Goal: Task Accomplishment & Management: Use online tool/utility

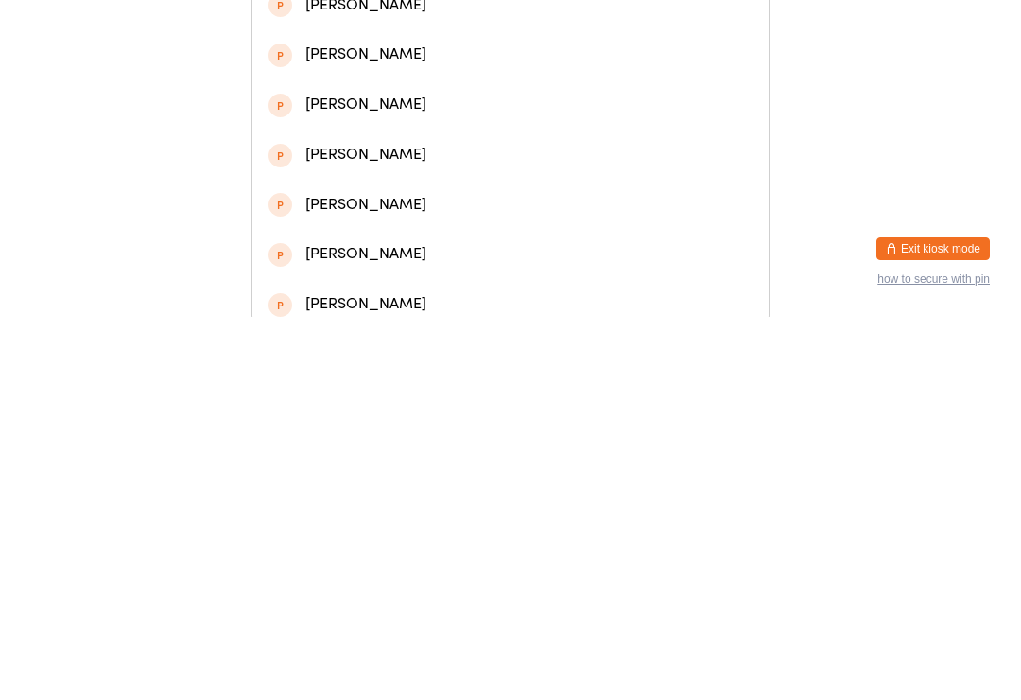
type input "Teddy da"
click at [318, 98] on div "[PERSON_NAME]" at bounding box center [510, 89] width 484 height 26
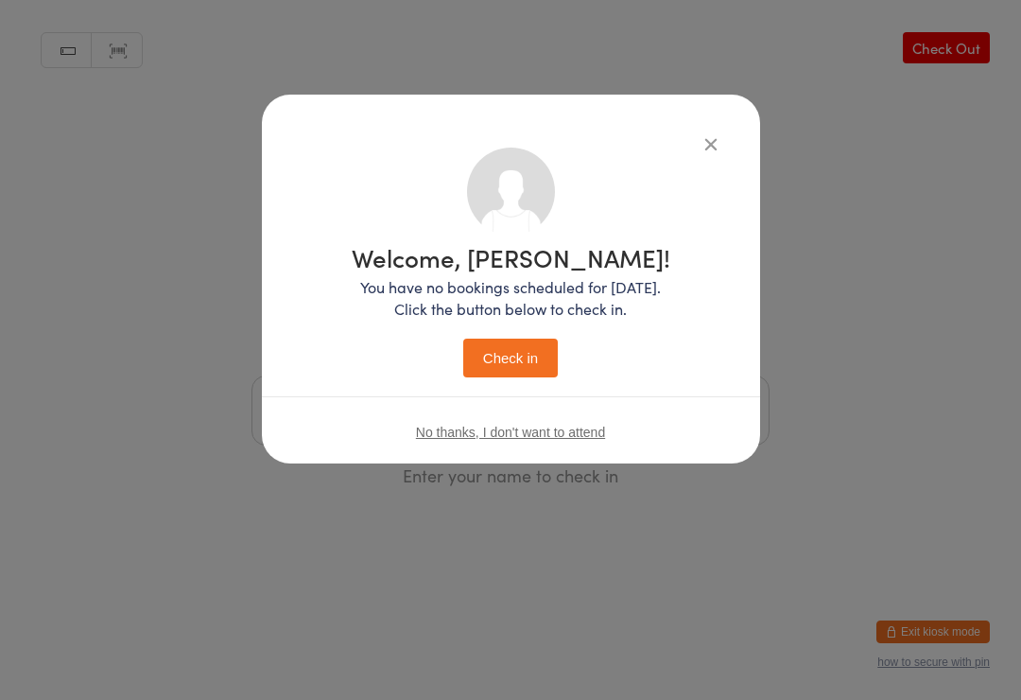
click at [497, 354] on button "Check in" at bounding box center [510, 357] width 95 height 39
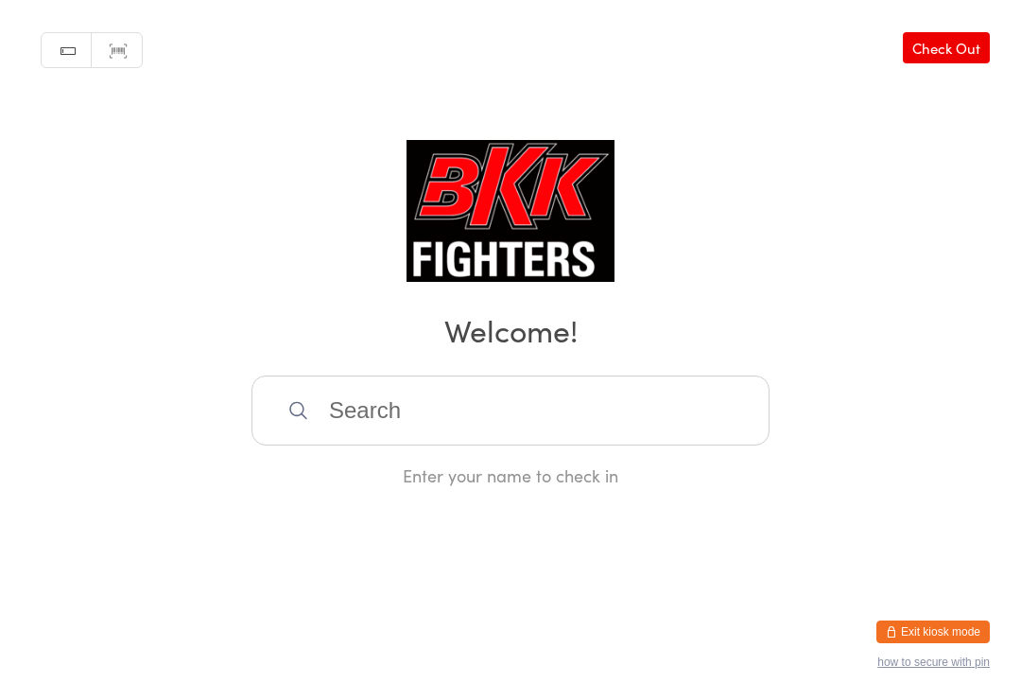
click at [639, 425] on input "search" at bounding box center [510, 410] width 518 height 70
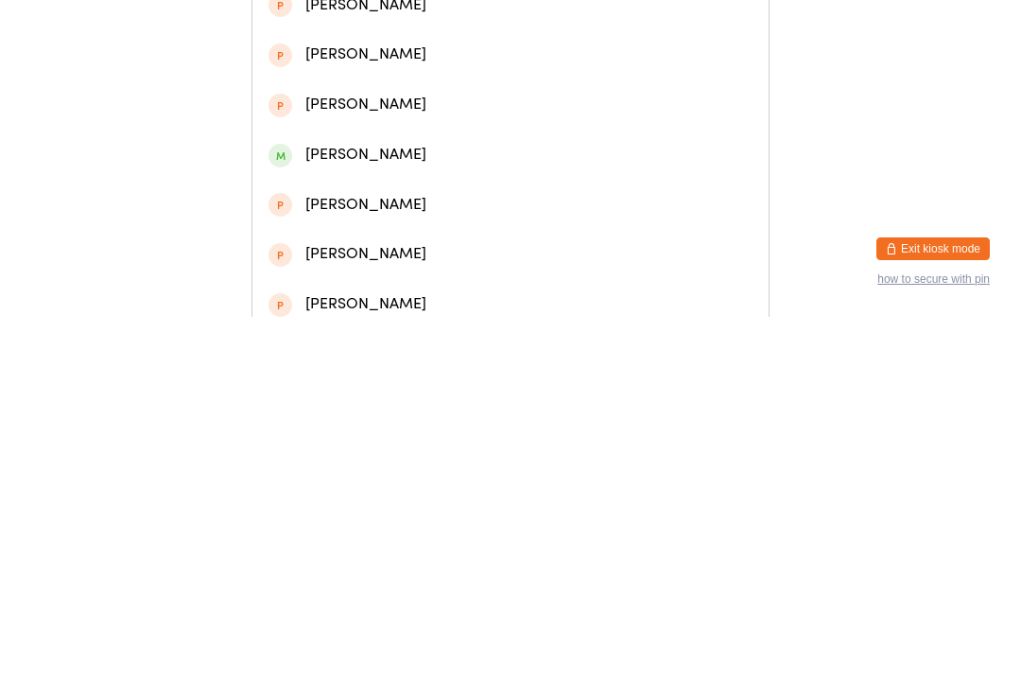
type input "[PERSON_NAME]"
click at [508, 85] on div "[PERSON_NAME]" at bounding box center [510, 89] width 484 height 26
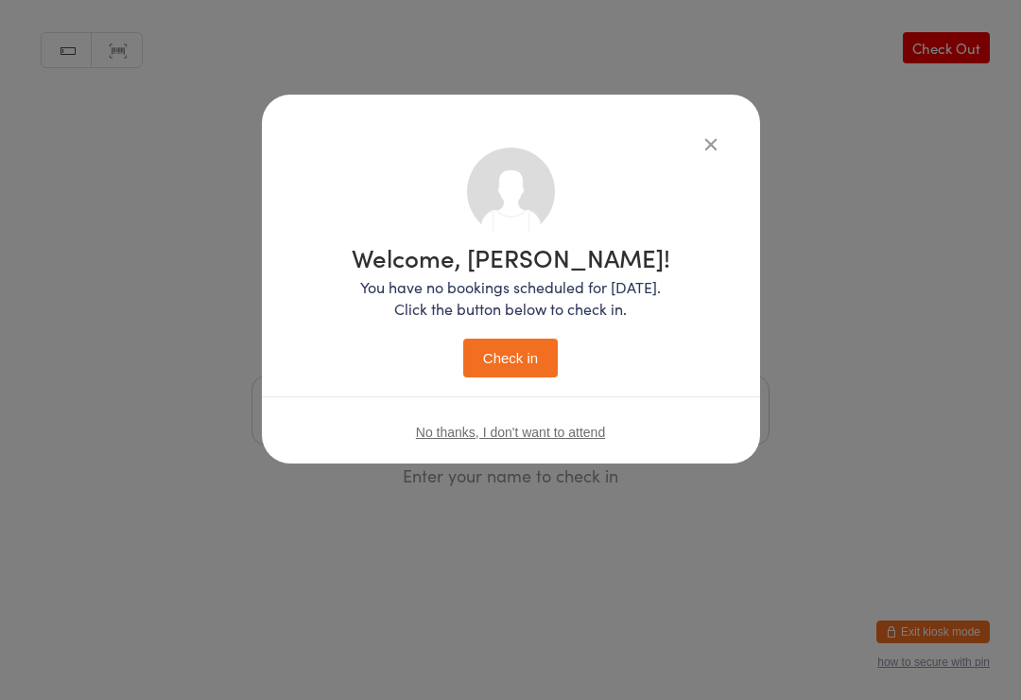
click at [519, 353] on button "Check in" at bounding box center [510, 357] width 95 height 39
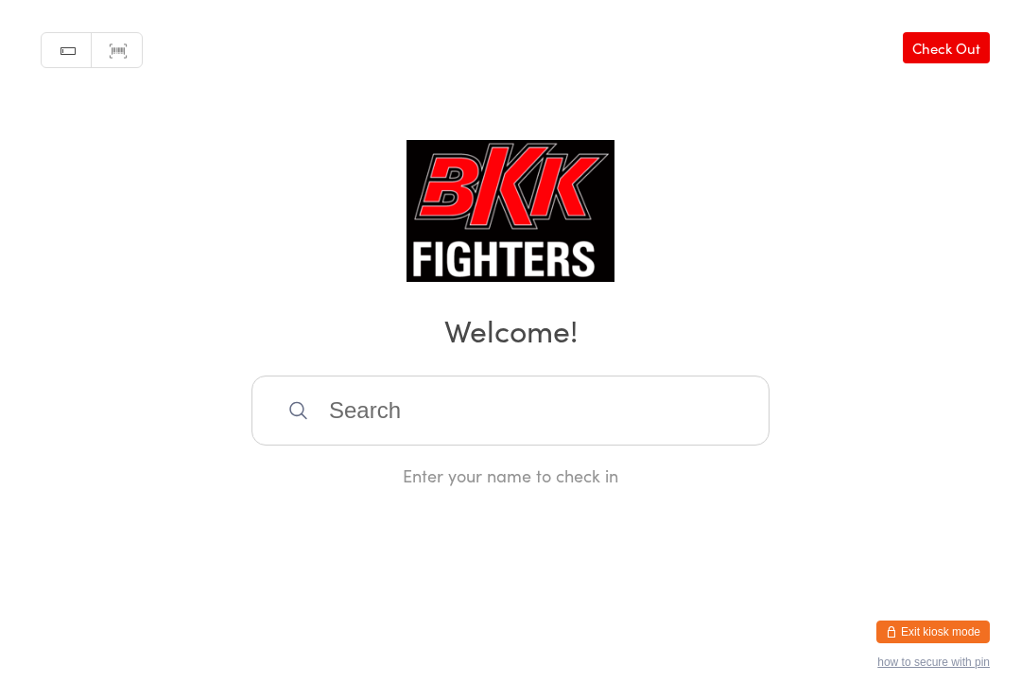
click at [663, 442] on input "search" at bounding box center [510, 410] width 518 height 70
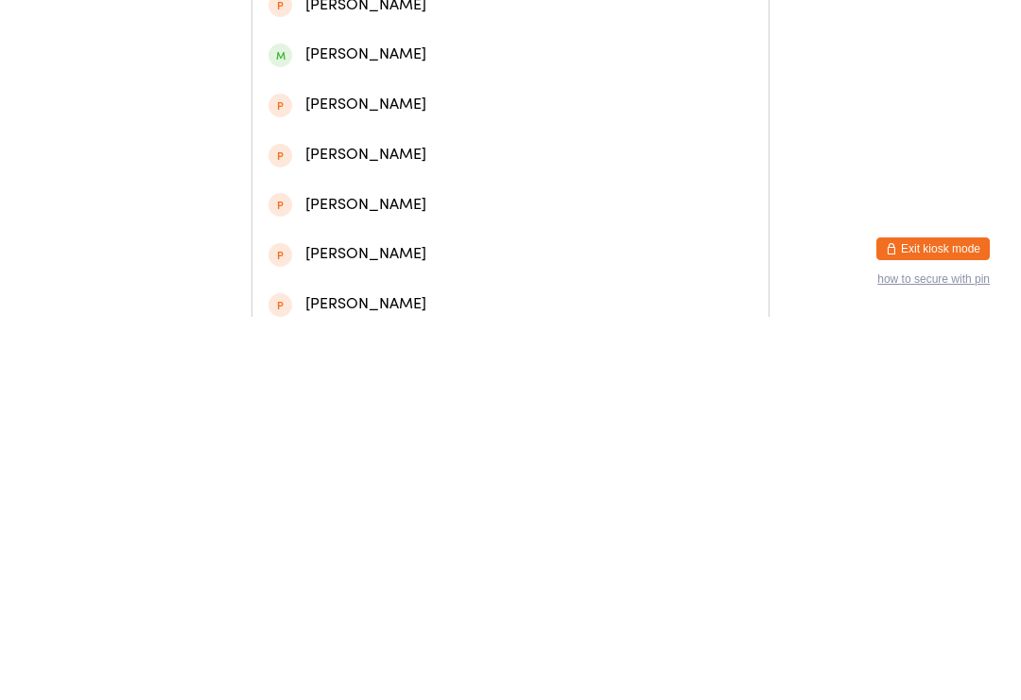
type input "B"
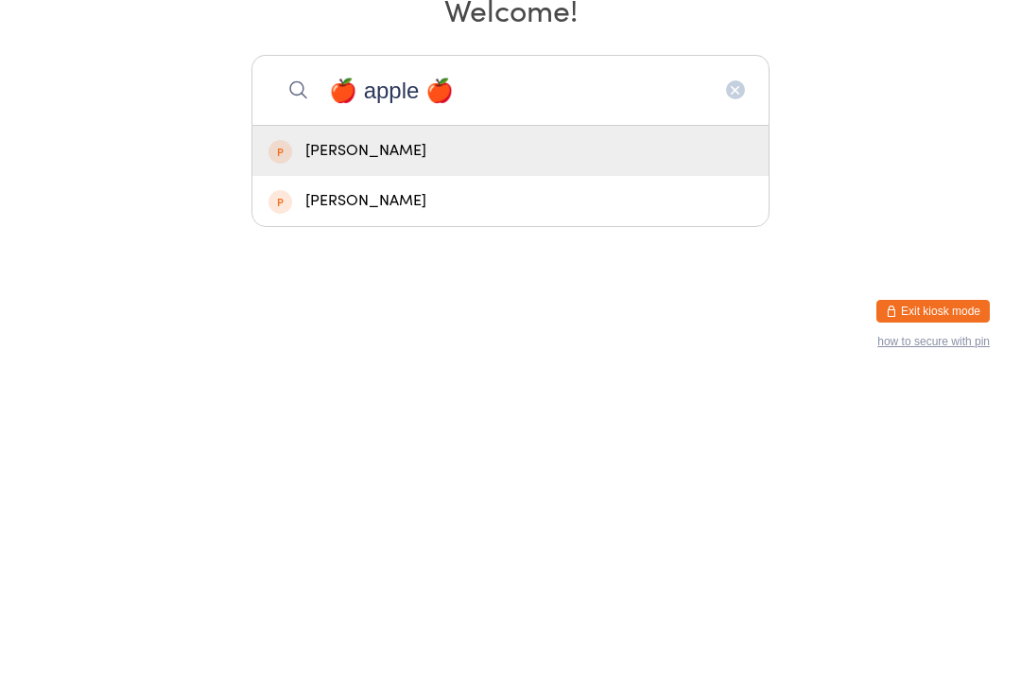
click at [854, 171] on div "Manual search Scanner input Check Out Welcome! 🍎 apple 🍎 [PERSON_NAME] [PERSON_…" at bounding box center [510, 243] width 1021 height 487
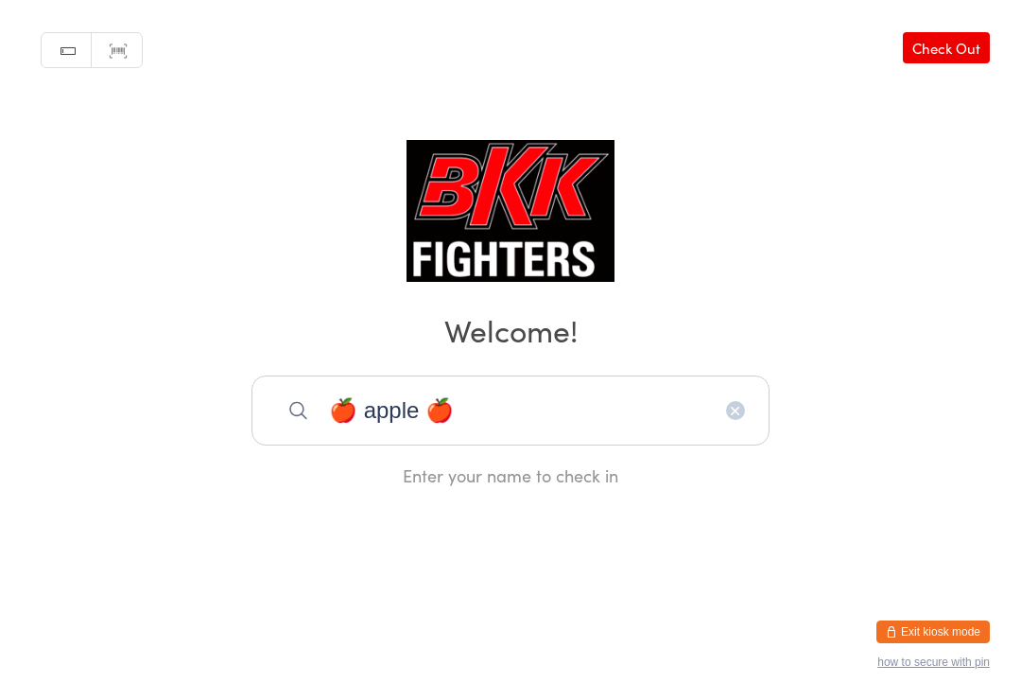
click at [571, 407] on input "🍎 apple 🍎" at bounding box center [510, 410] width 518 height 70
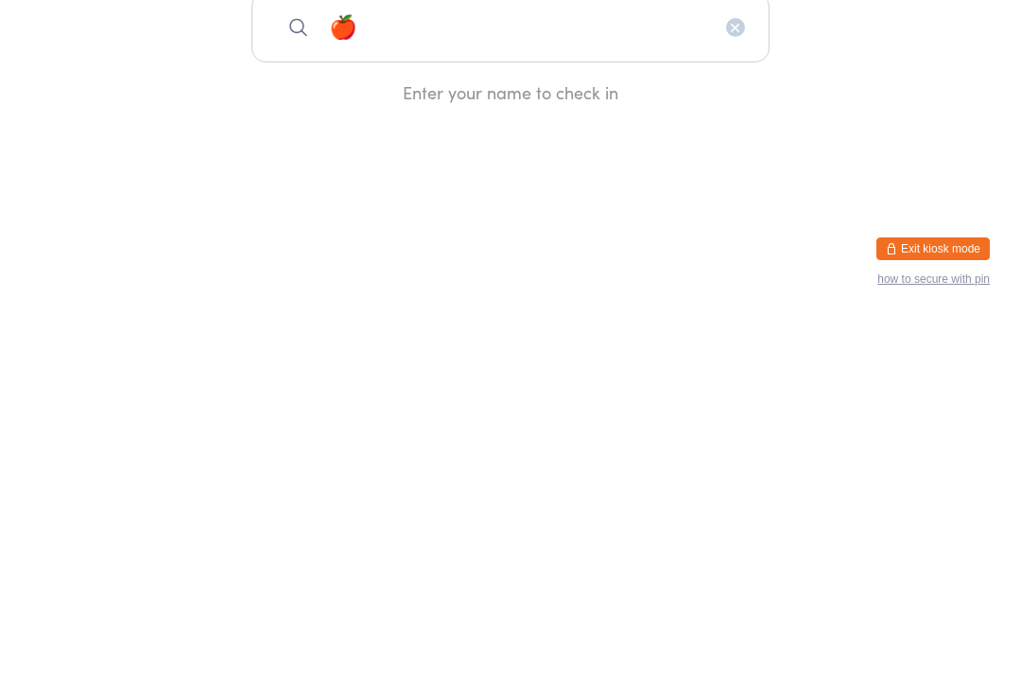
type input "🍎"
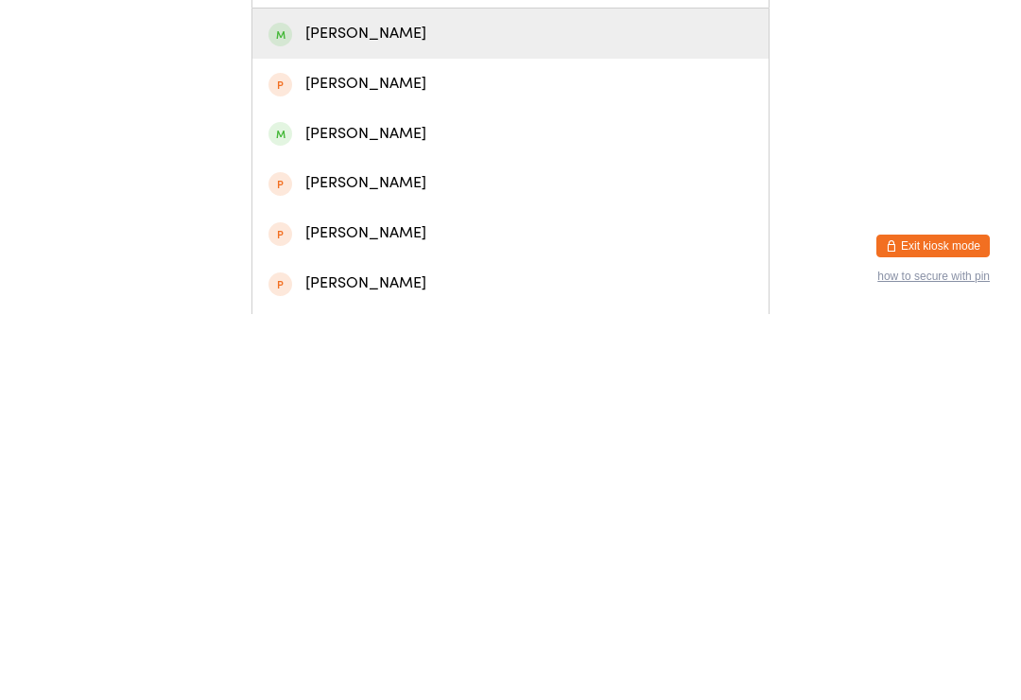
scroll to position [58, 0]
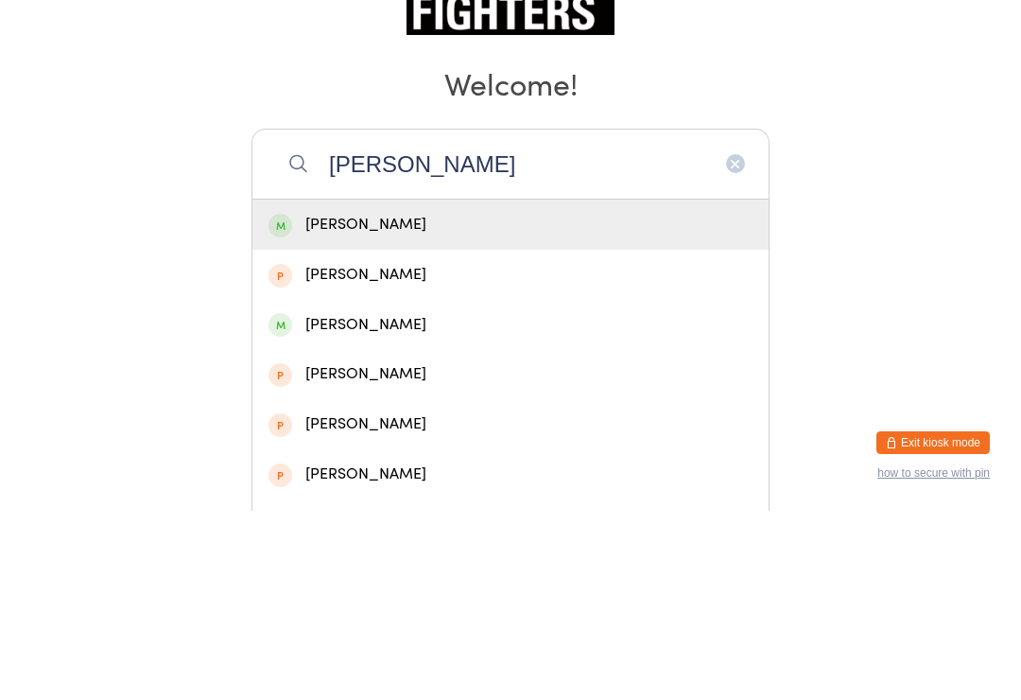
type input "[PERSON_NAME]"
click at [387, 401] on div "[PERSON_NAME]" at bounding box center [510, 414] width 484 height 26
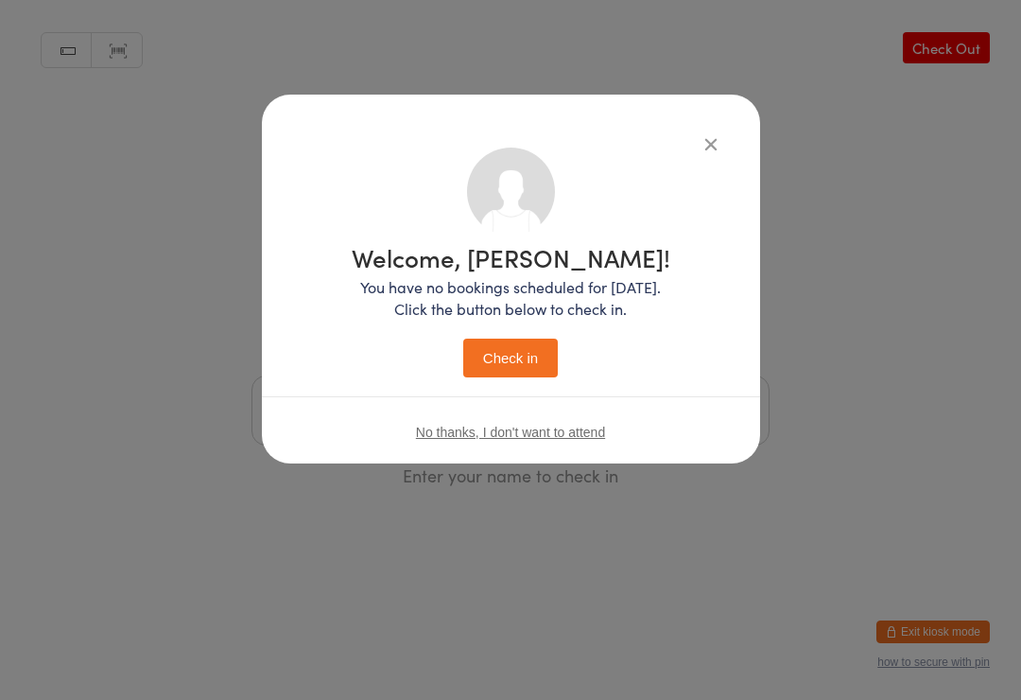
click at [532, 333] on div "Welcome, [PERSON_NAME]! You have no bookings scheduled for [DATE]. Click the bu…" at bounding box center [511, 311] width 319 height 132
click at [522, 355] on button "Check in" at bounding box center [510, 357] width 95 height 39
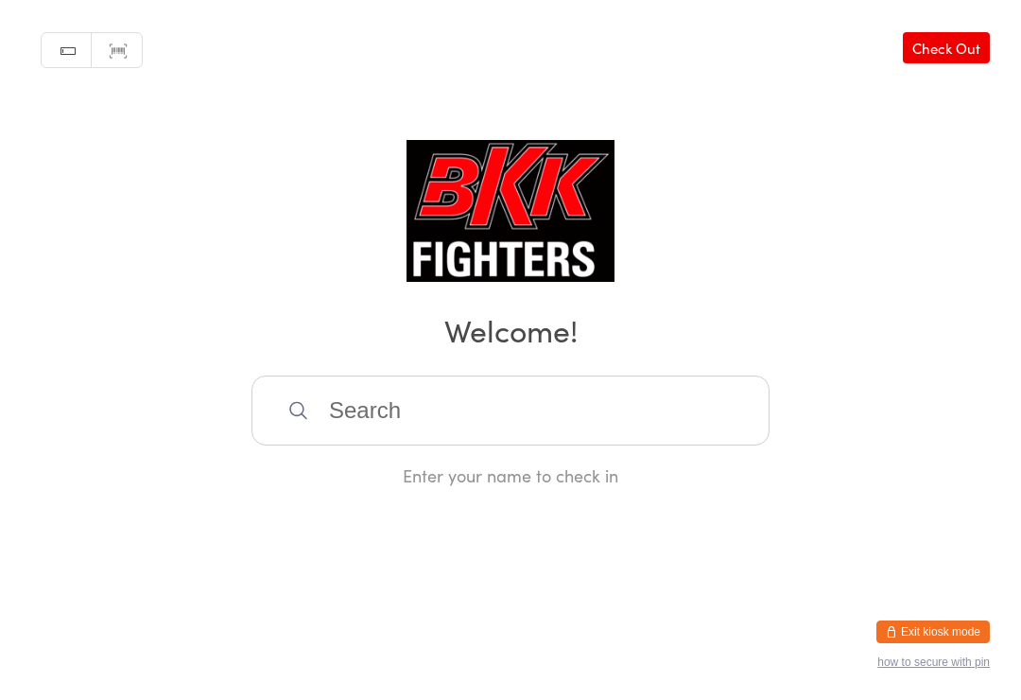
click at [739, 445] on input "search" at bounding box center [510, 410] width 518 height 70
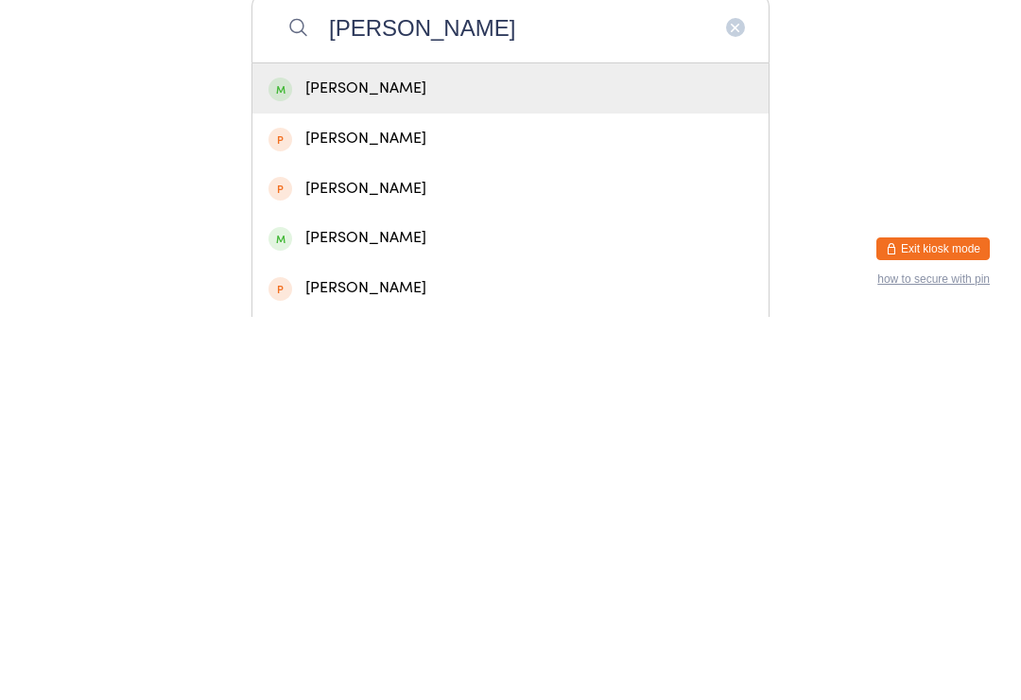
type input "[PERSON_NAME]"
click at [443, 458] on div "[PERSON_NAME]" at bounding box center [510, 471] width 484 height 26
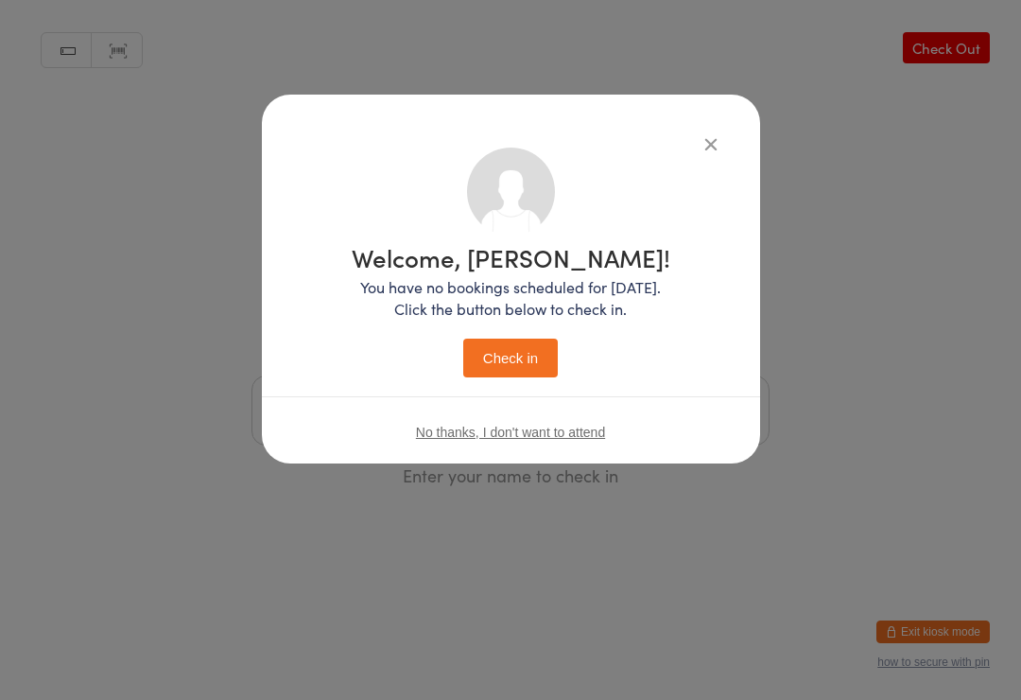
click at [535, 349] on button "Check in" at bounding box center [510, 357] width 95 height 39
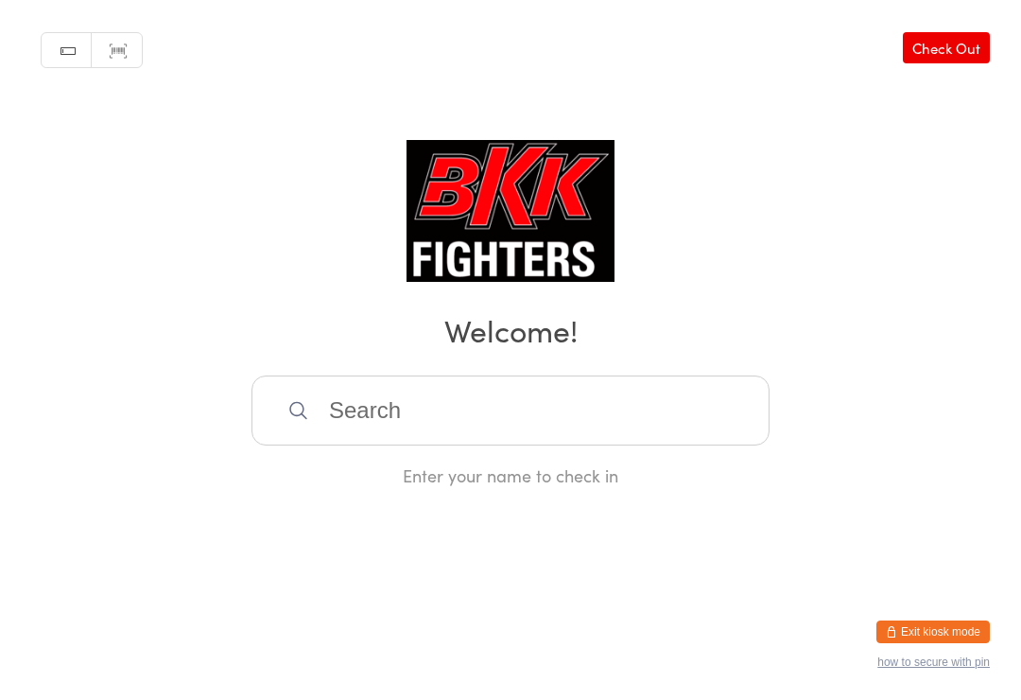
click at [631, 383] on input "search" at bounding box center [510, 410] width 518 height 70
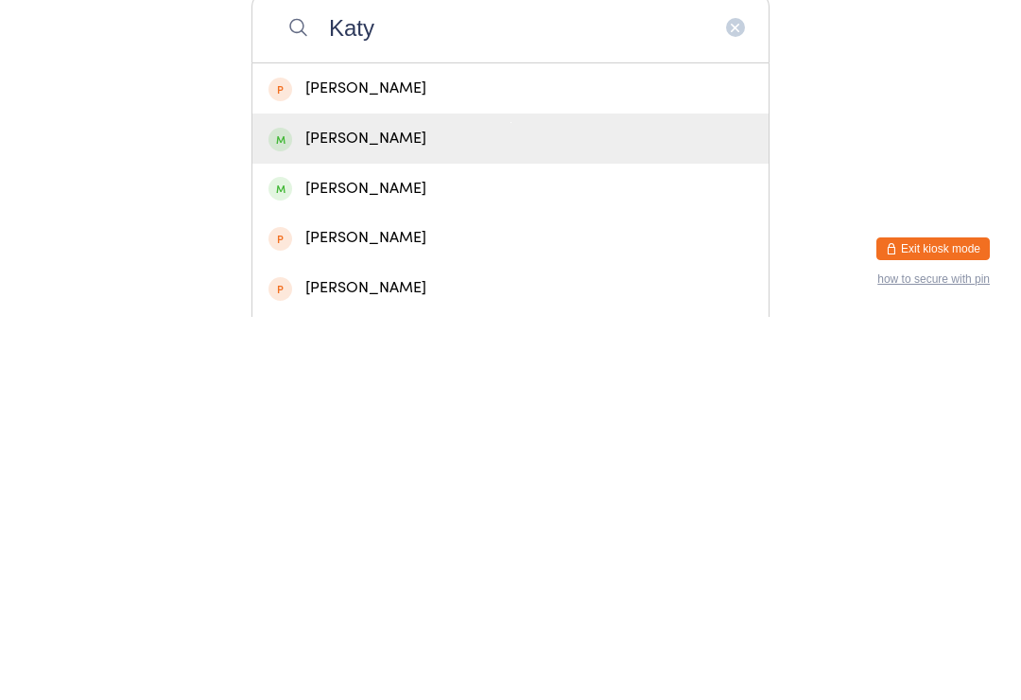
type input "Katy"
click at [366, 509] on div "[PERSON_NAME]" at bounding box center [510, 522] width 484 height 26
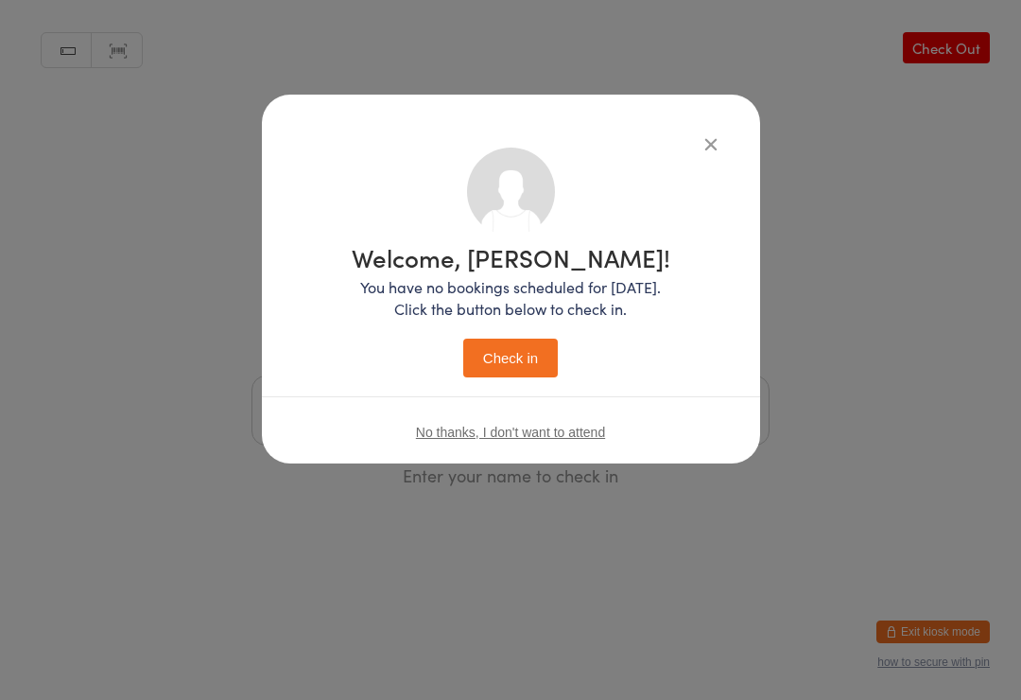
click at [511, 359] on button "Check in" at bounding box center [510, 357] width 95 height 39
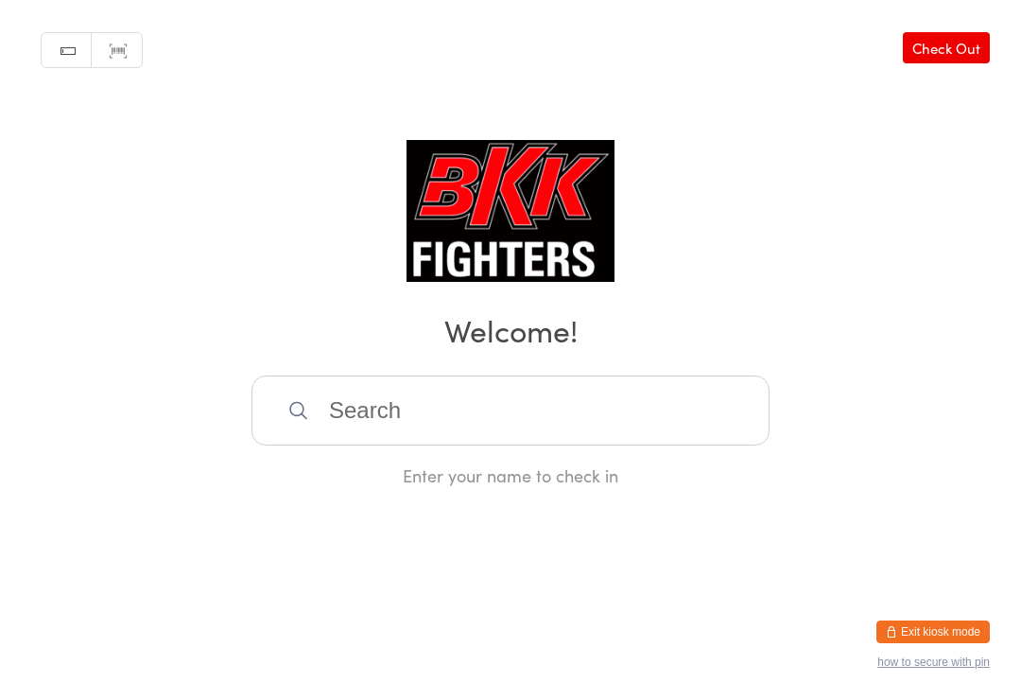
click at [373, 418] on input "search" at bounding box center [510, 410] width 518 height 70
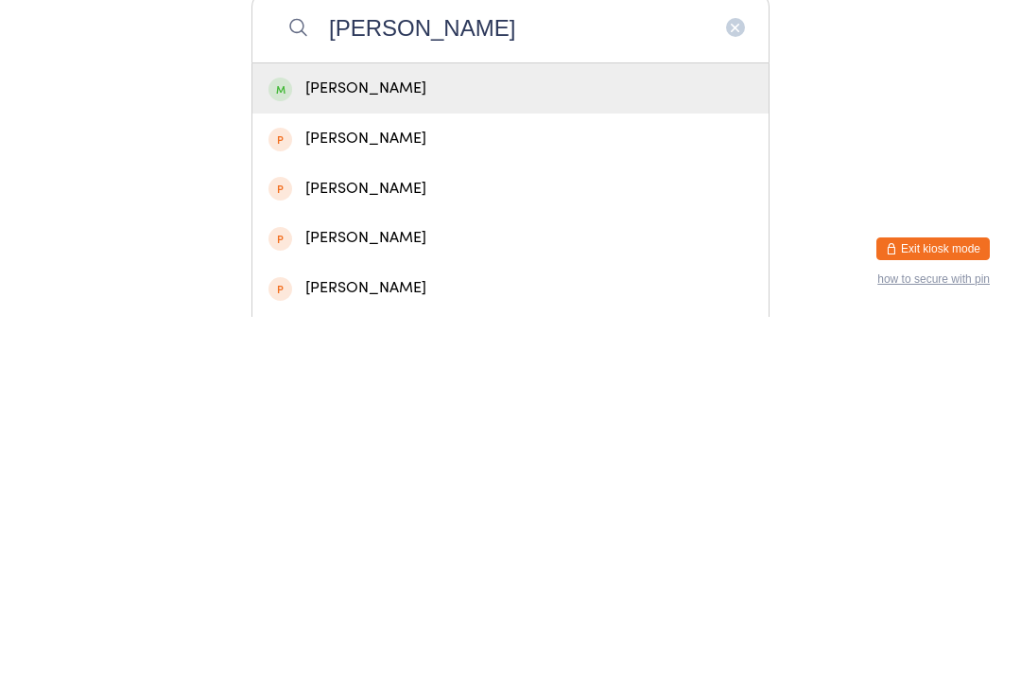
type input "[PERSON_NAME]"
click at [338, 458] on div "[PERSON_NAME]" at bounding box center [510, 471] width 484 height 26
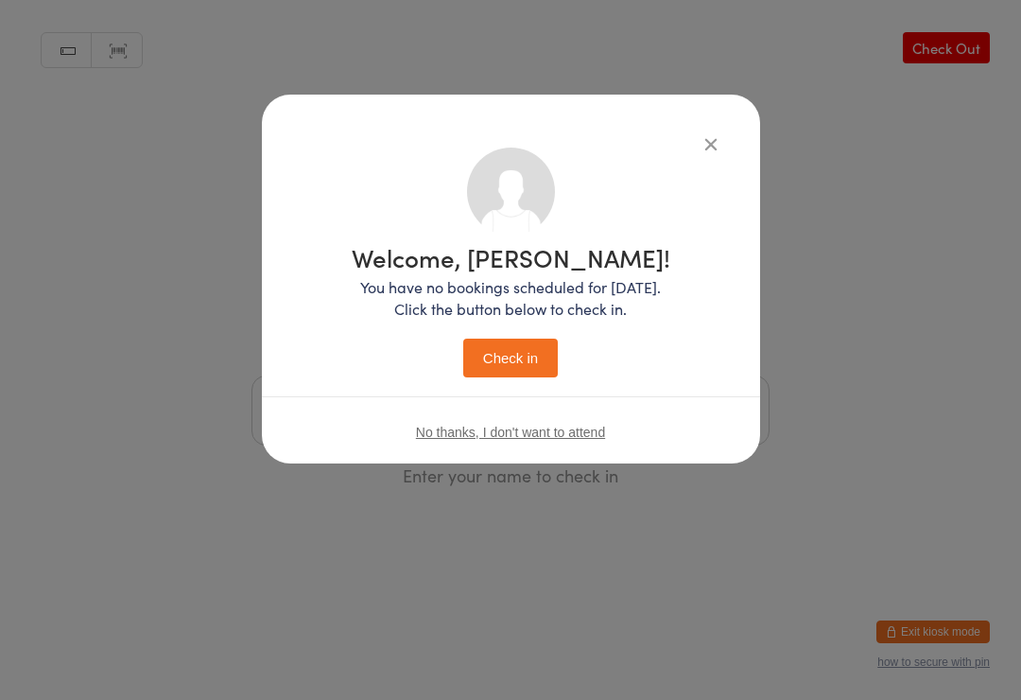
click at [507, 357] on button "Check in" at bounding box center [510, 357] width 95 height 39
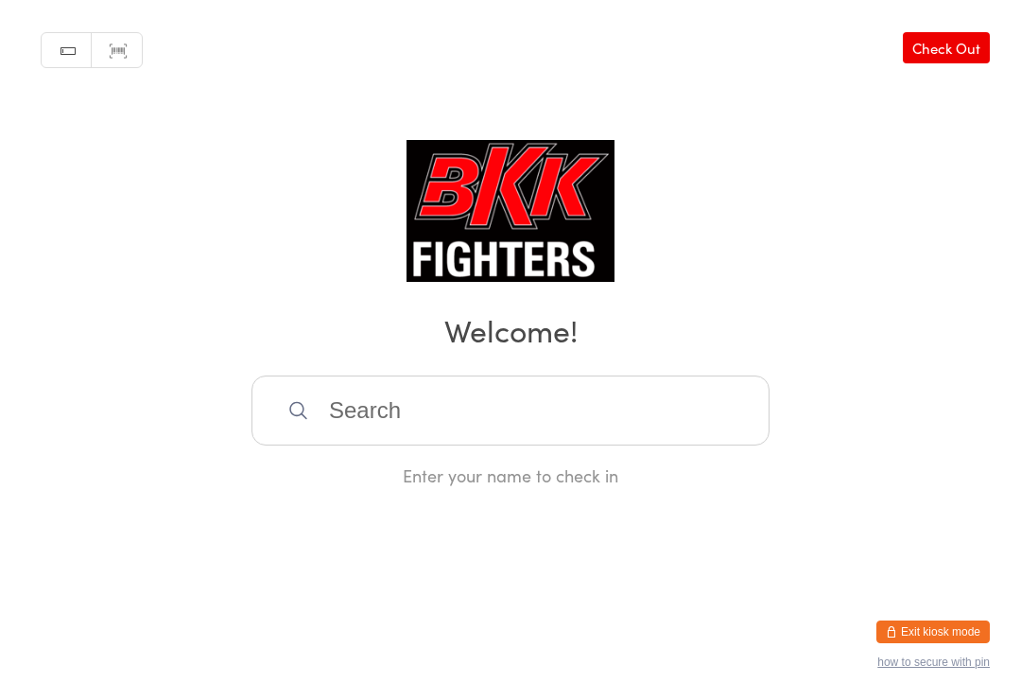
click at [598, 414] on input "search" at bounding box center [510, 410] width 518 height 70
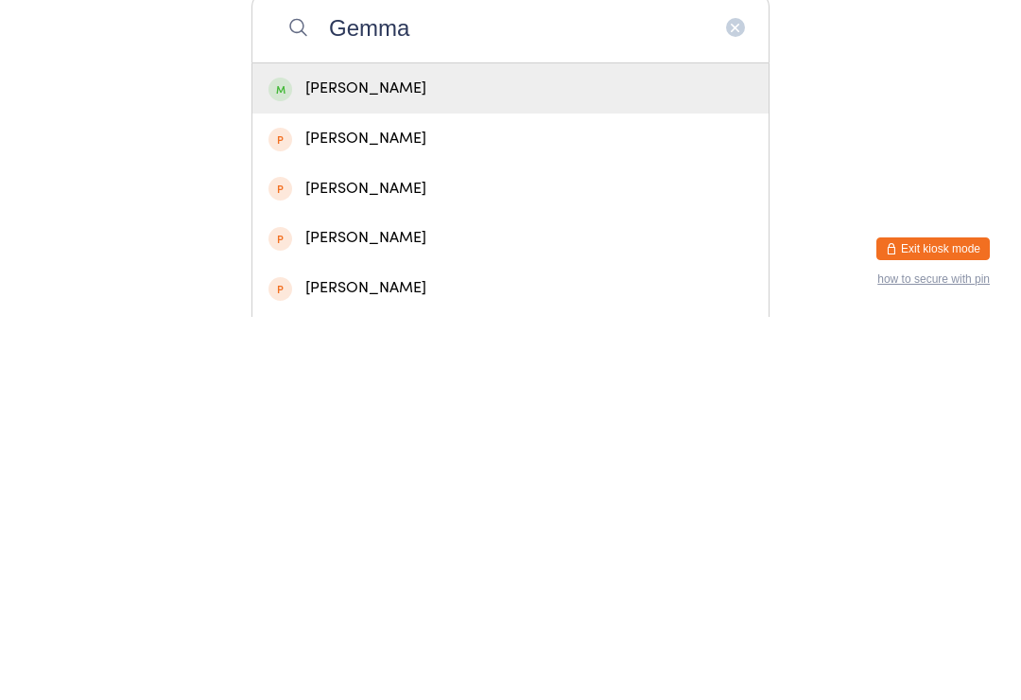
type input "Gemma"
click at [515, 458] on div "[PERSON_NAME]" at bounding box center [510, 471] width 484 height 26
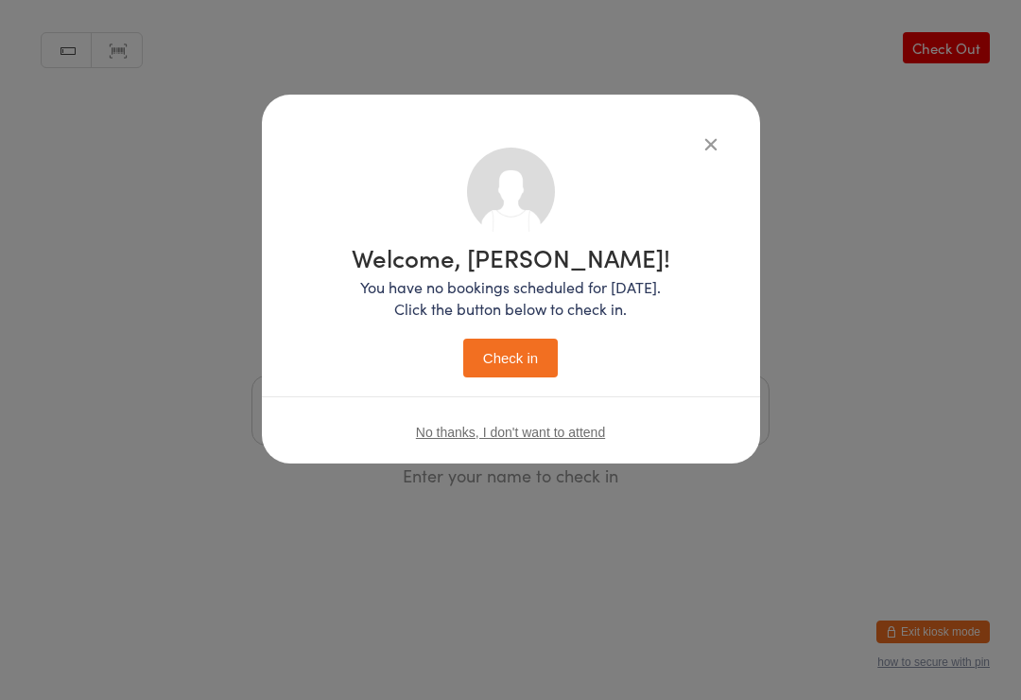
click at [513, 356] on button "Check in" at bounding box center [510, 357] width 95 height 39
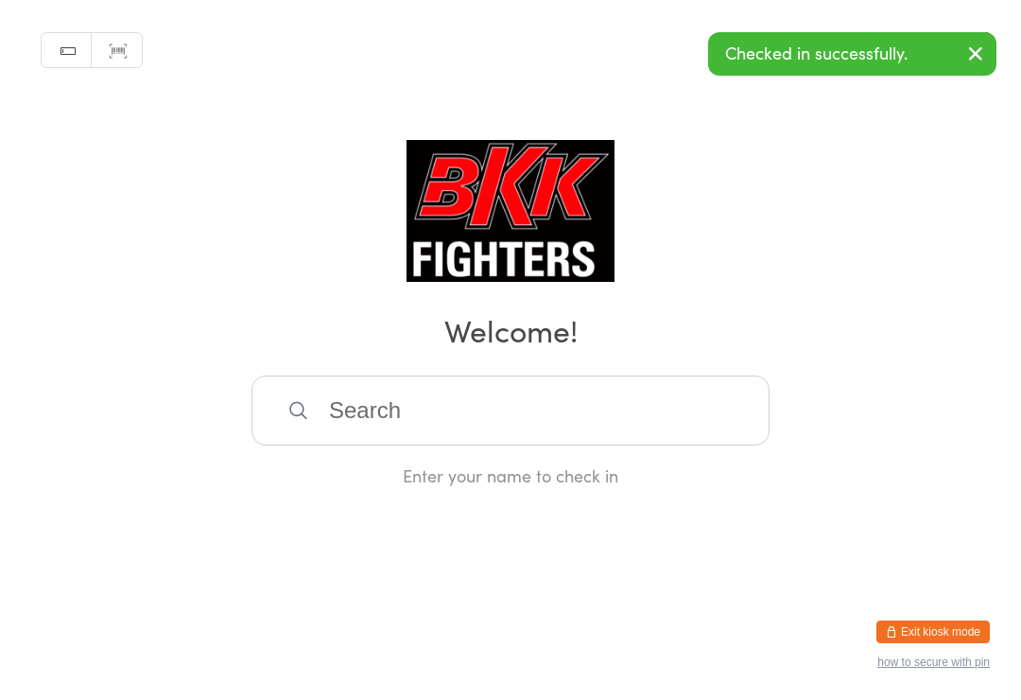
click at [450, 406] on input "search" at bounding box center [510, 410] width 518 height 70
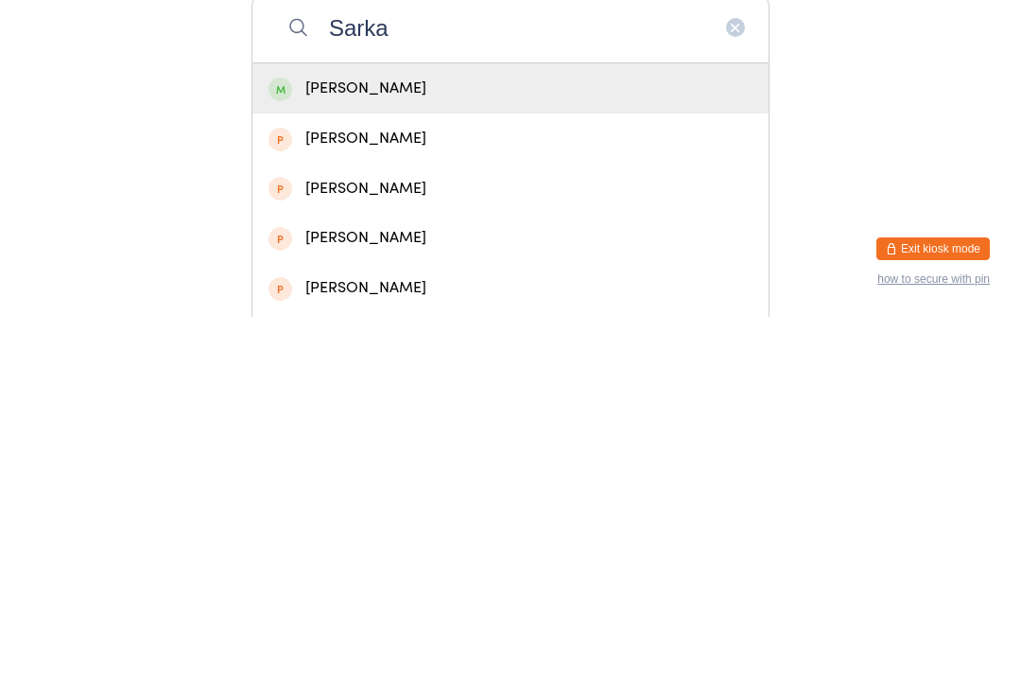
type input "Sarka"
click at [423, 458] on div "[PERSON_NAME]" at bounding box center [510, 471] width 484 height 26
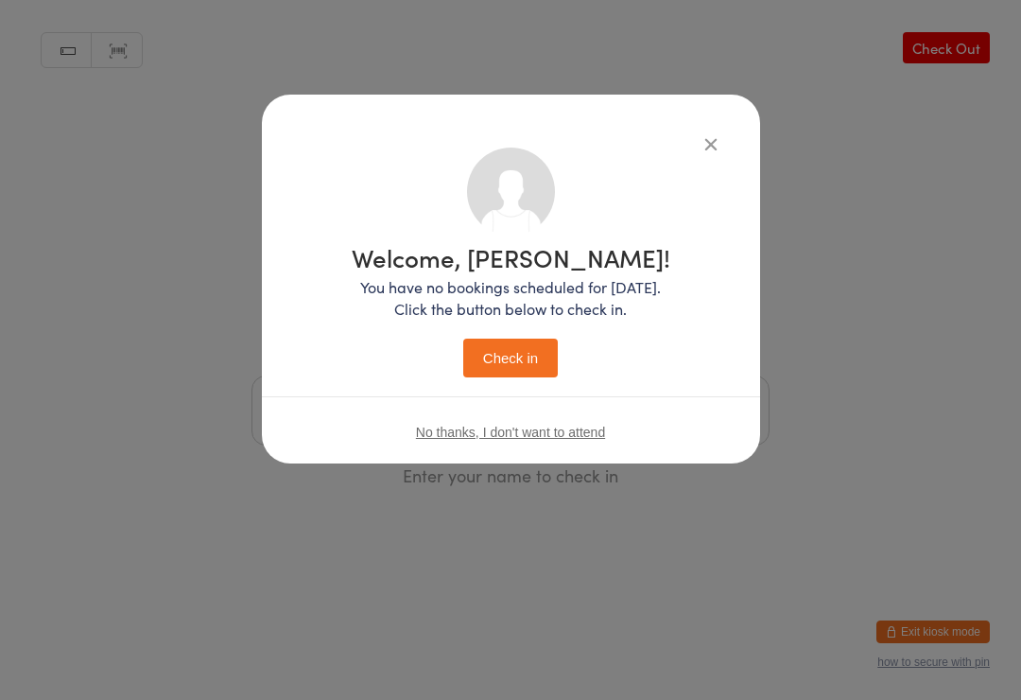
click at [526, 351] on button "Check in" at bounding box center [510, 357] width 95 height 39
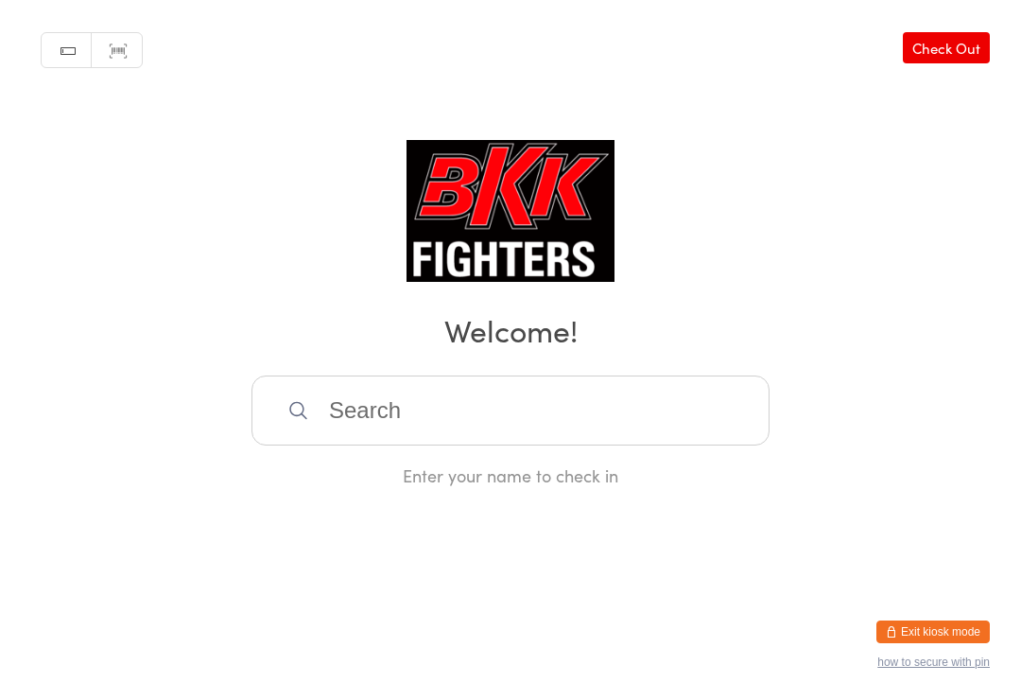
click at [724, 391] on input "search" at bounding box center [510, 410] width 518 height 70
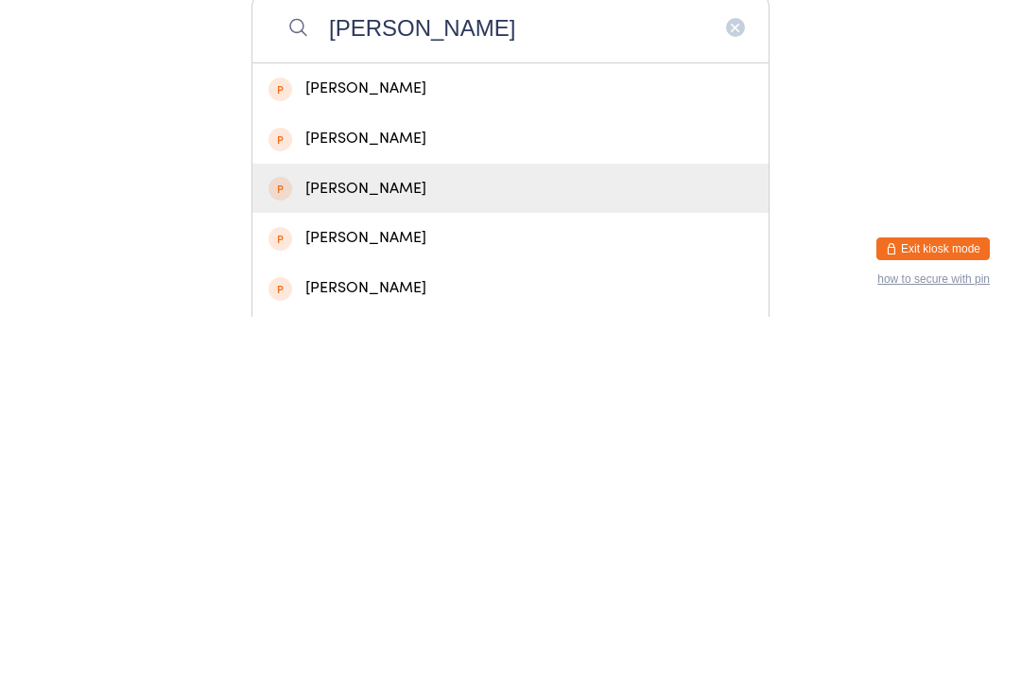
type input "[PERSON_NAME]"
click at [425, 559] on div "[PERSON_NAME]" at bounding box center [510, 572] width 484 height 26
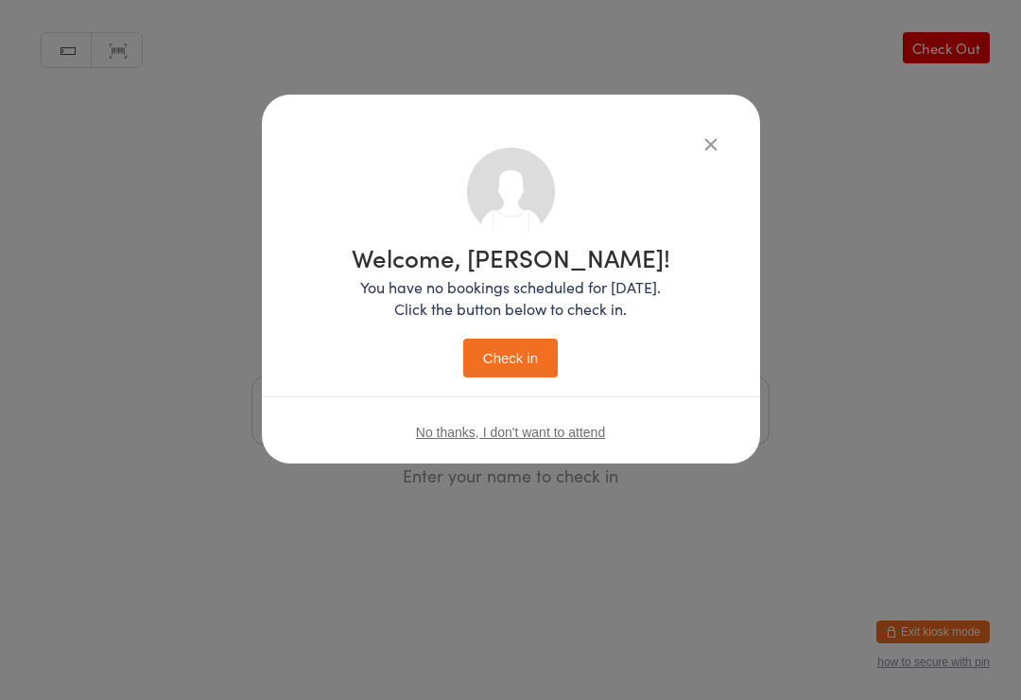
click at [533, 351] on button "Check in" at bounding box center [510, 357] width 95 height 39
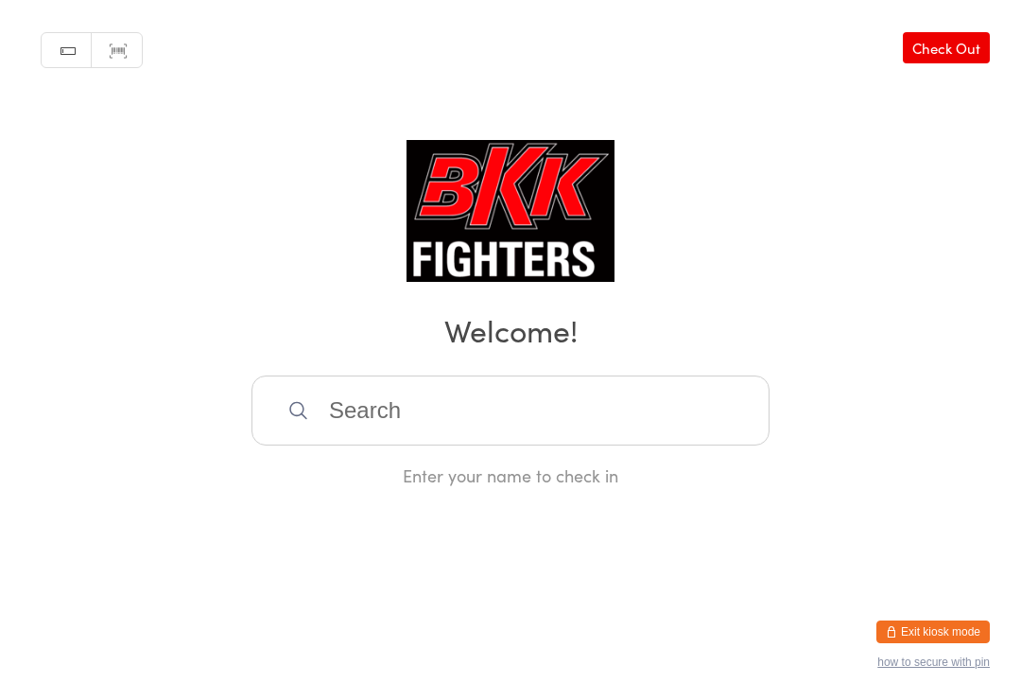
click at [331, 399] on input "search" at bounding box center [510, 410] width 518 height 70
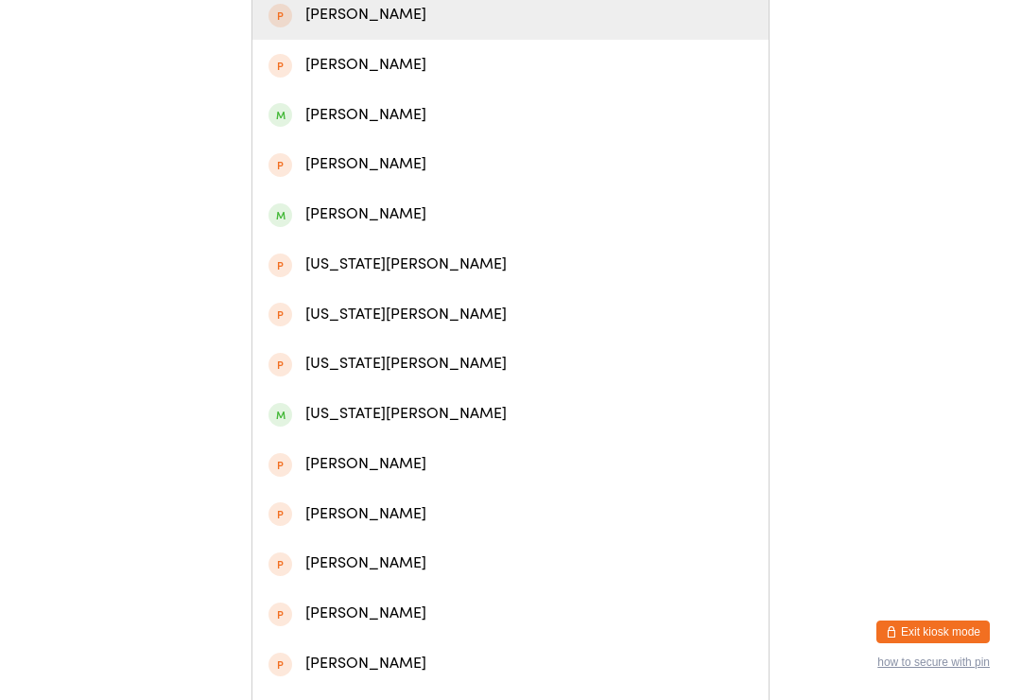
scroll to position [436, 0]
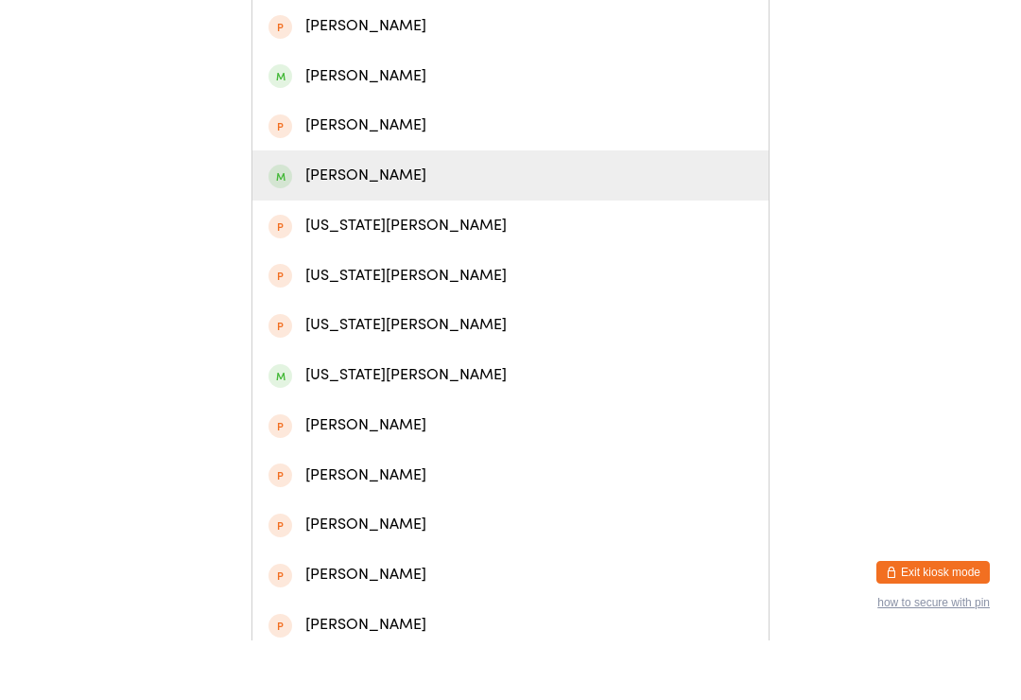
type input "[PERSON_NAME]"
click at [355, 222] on div "[PERSON_NAME]" at bounding box center [510, 235] width 484 height 26
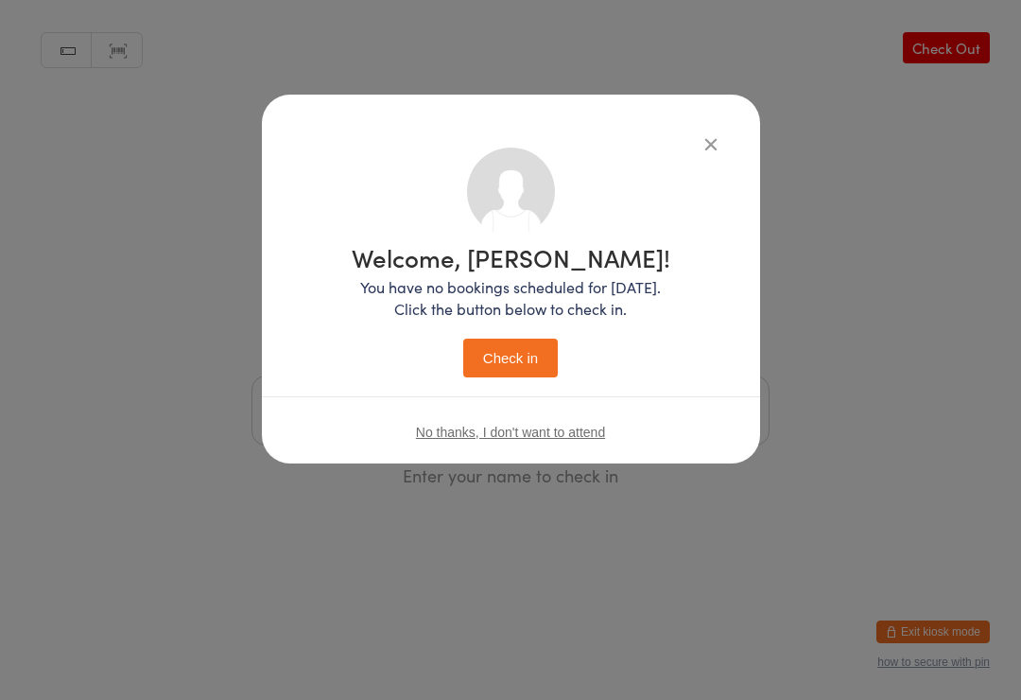
click at [487, 349] on button "Check in" at bounding box center [510, 357] width 95 height 39
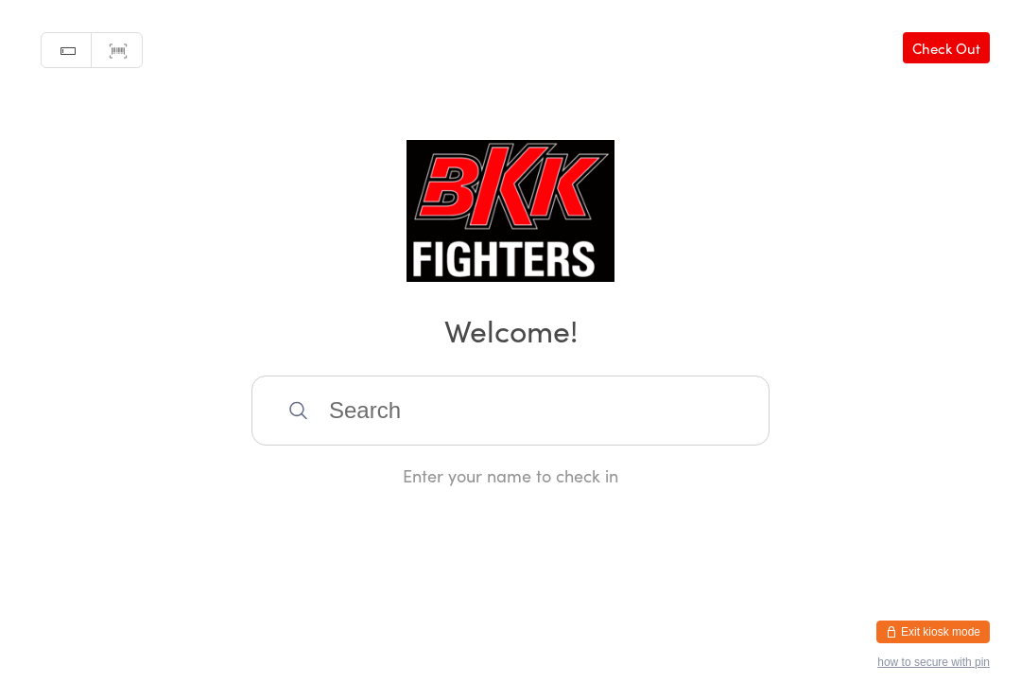
click at [975, 625] on button "Exit kiosk mode" at bounding box center [932, 631] width 113 height 23
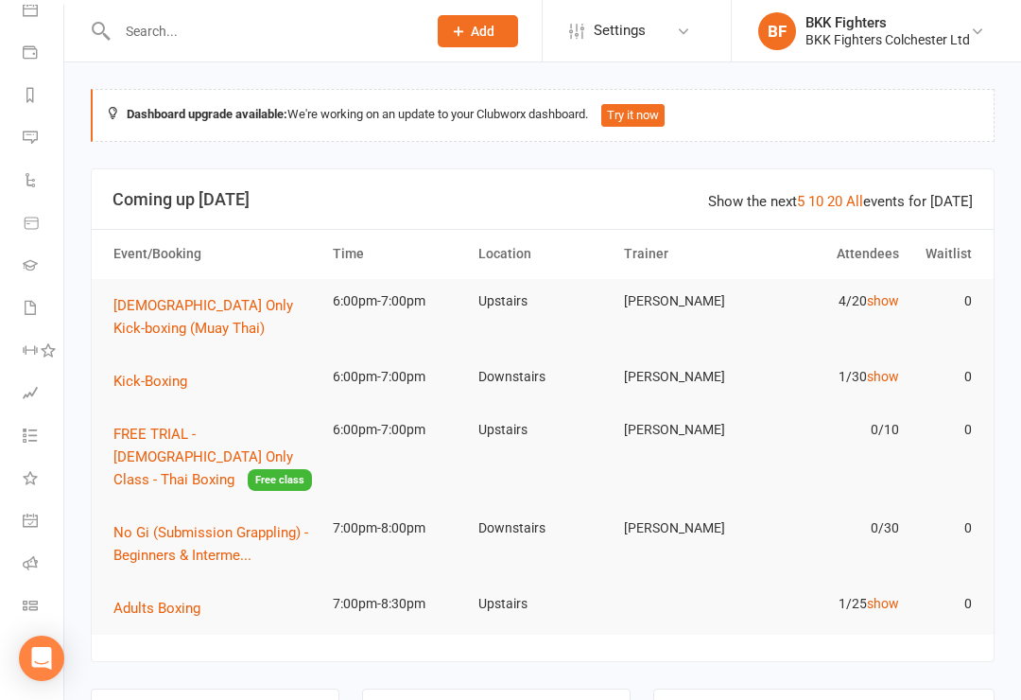
click at [299, 26] on input "text" at bounding box center [263, 31] width 302 height 26
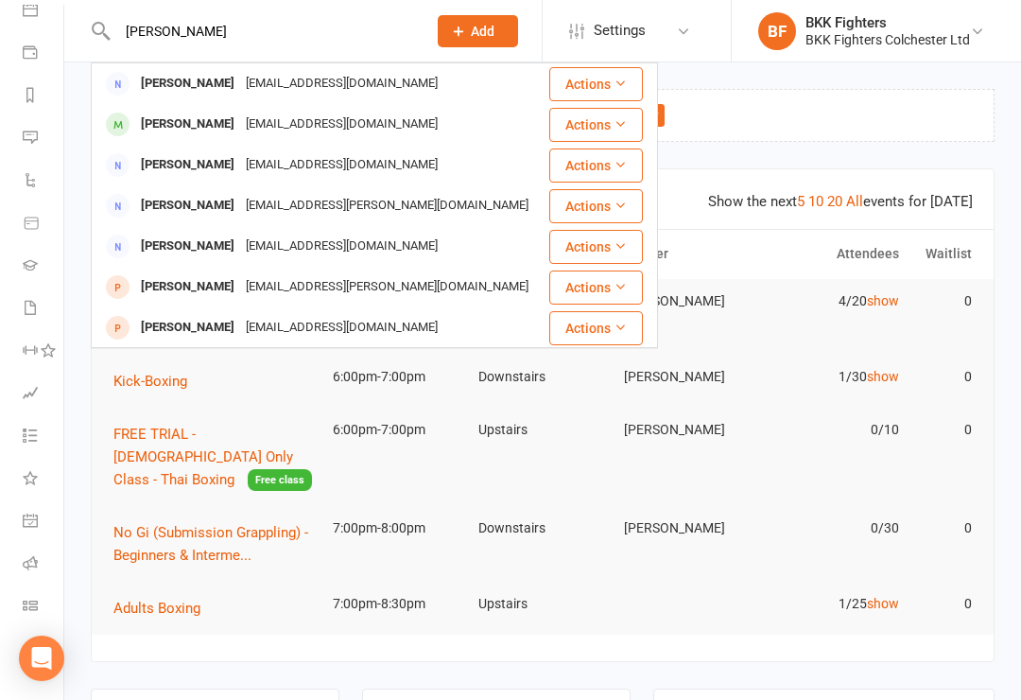
type input "Leon watts"
click at [135, 111] on div "Leon Watts" at bounding box center [187, 124] width 105 height 27
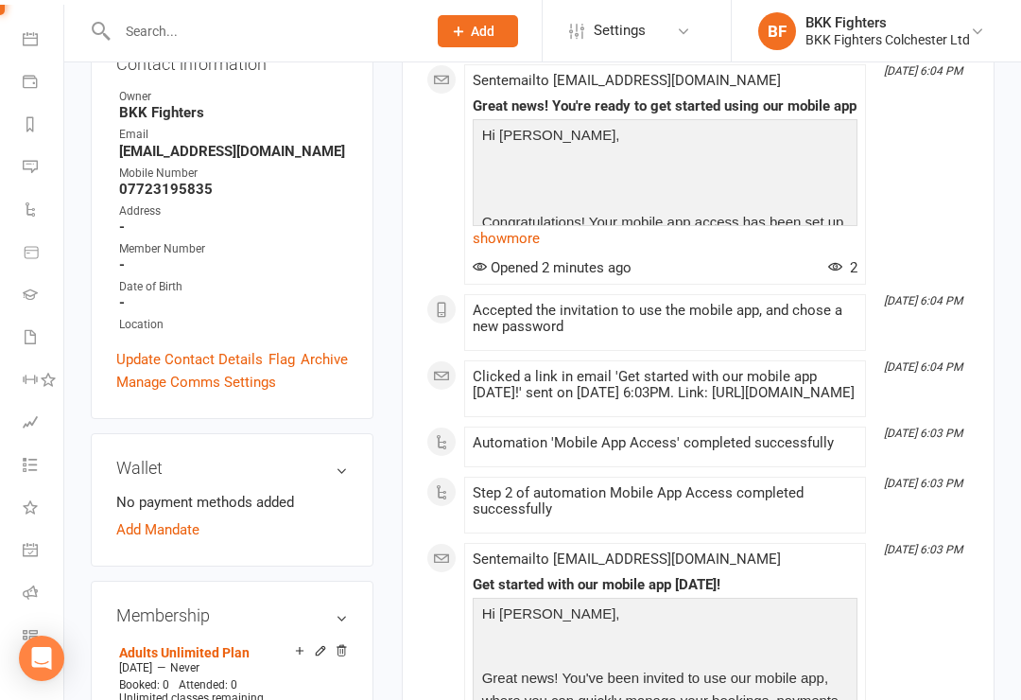
scroll to position [326, 0]
click at [137, 519] on link "Add Mandate" at bounding box center [157, 530] width 83 height 23
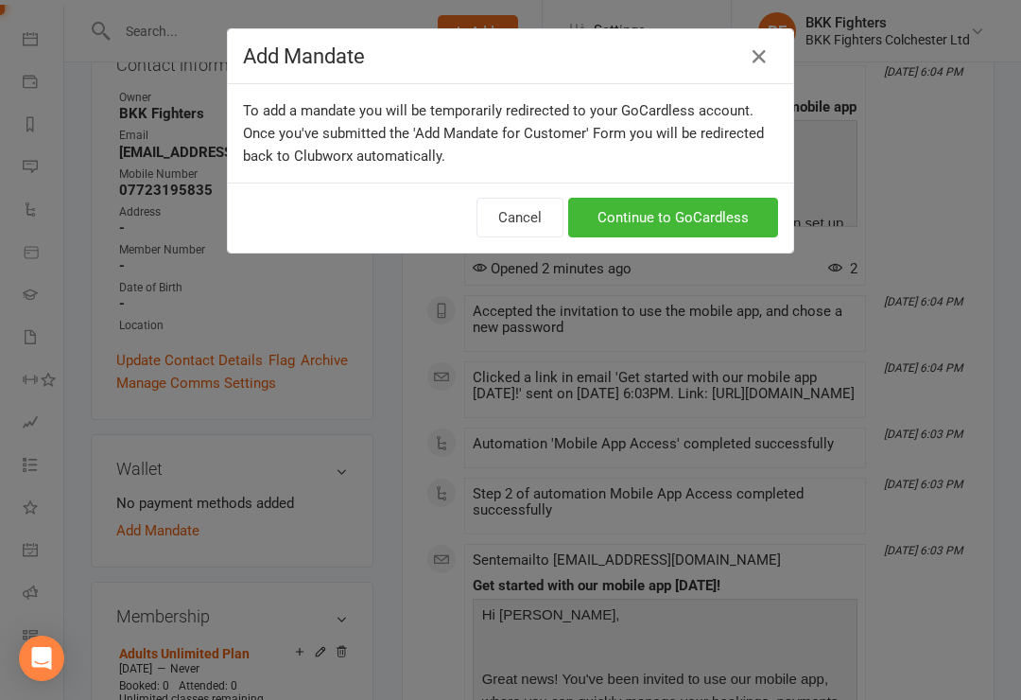
click at [628, 230] on link "Continue to GoCardless" at bounding box center [673, 218] width 210 height 40
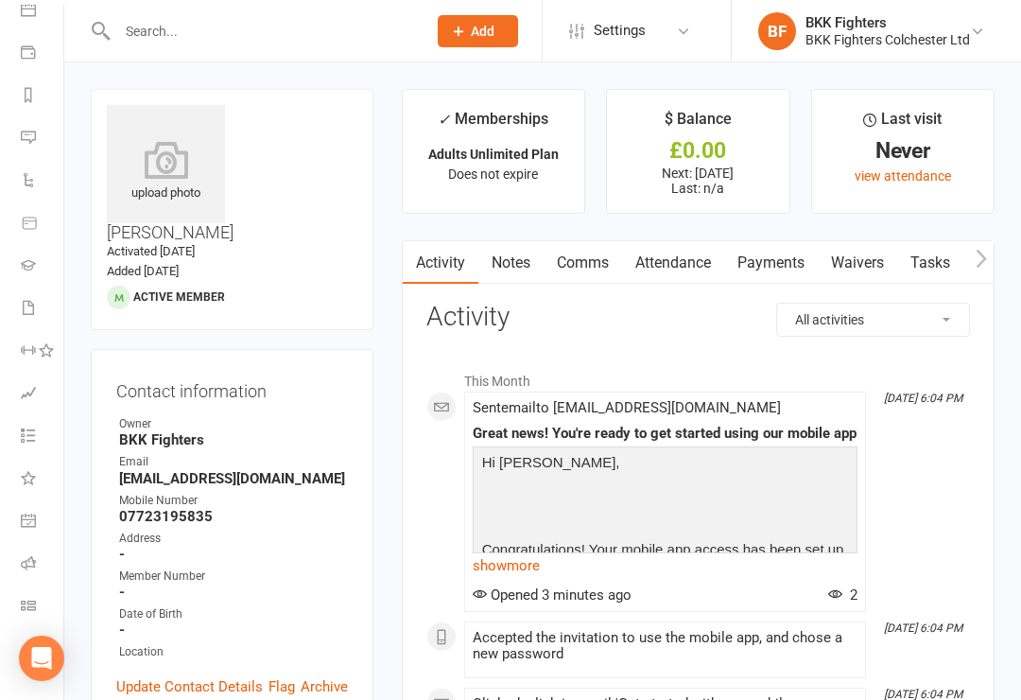
scroll to position [191, 2]
click at [33, 511] on link "General attendance" at bounding box center [42, 522] width 43 height 43
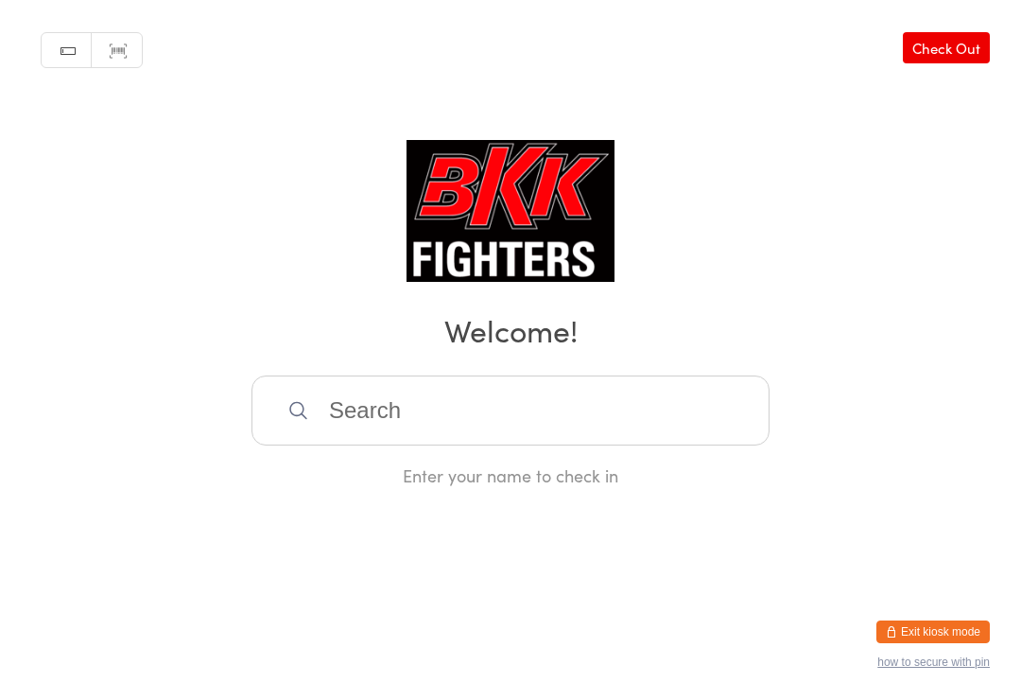
click at [352, 387] on input "search" at bounding box center [510, 410] width 518 height 70
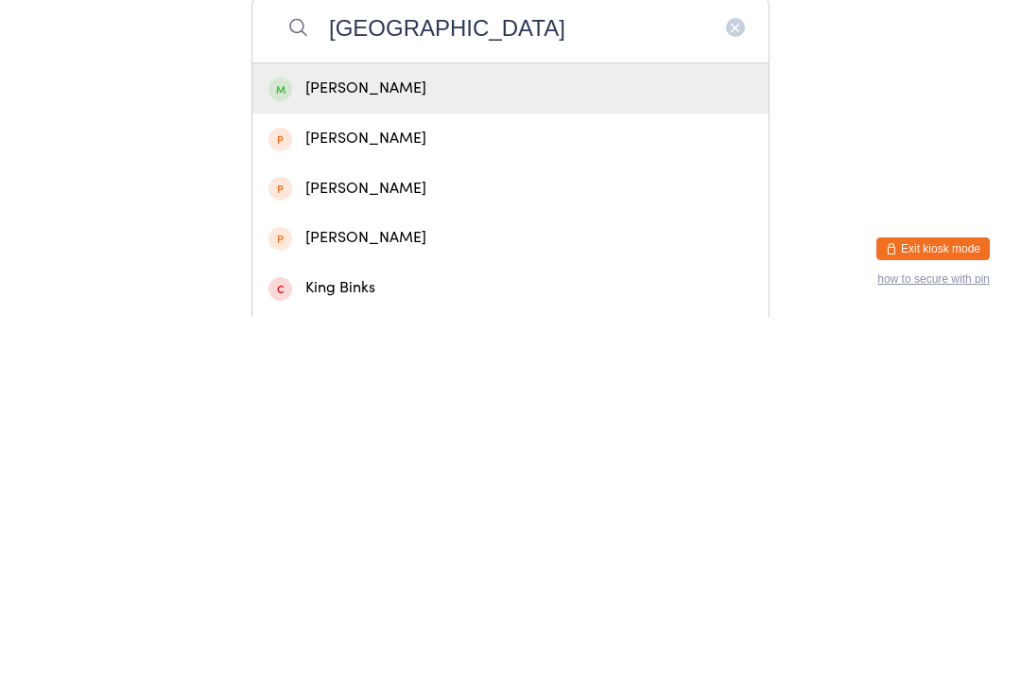
type input "Kina"
click at [337, 458] on div "Kina Jagani" at bounding box center [510, 471] width 484 height 26
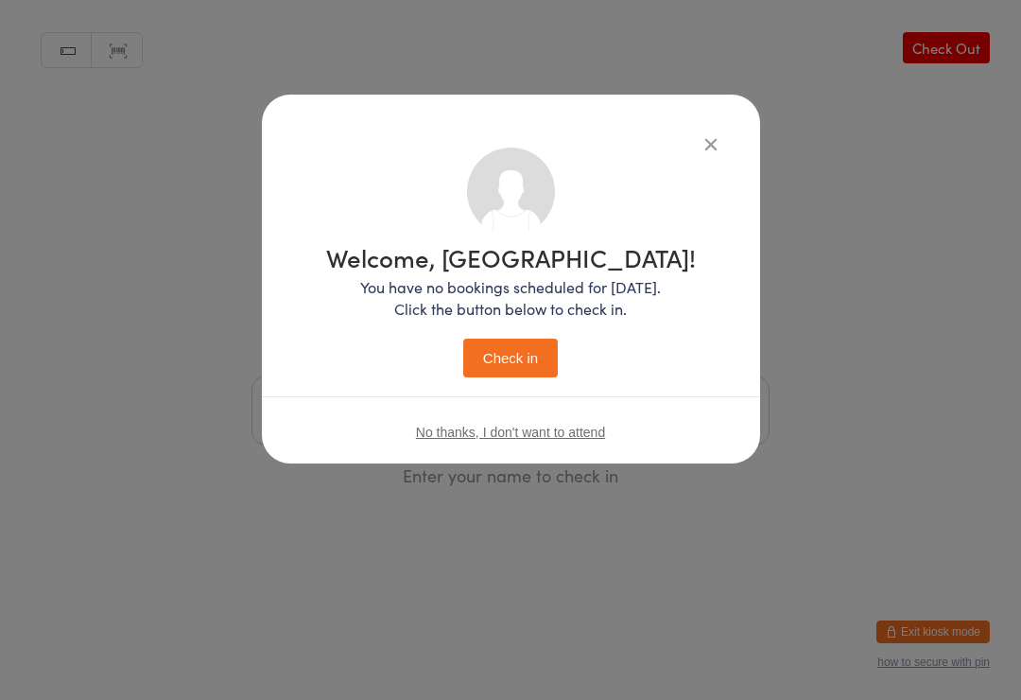
click at [516, 355] on button "Check in" at bounding box center [510, 357] width 95 height 39
